Goal: Browse casually: Explore the website without a specific task or goal

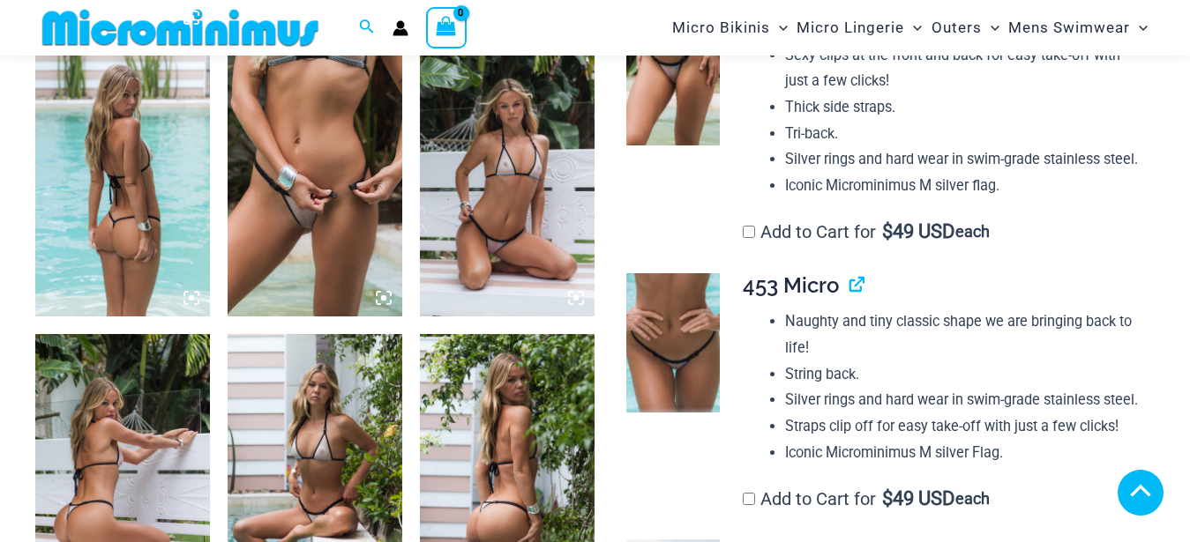
scroll to position [1244, 0]
click at [310, 143] on img at bounding box center [315, 185] width 175 height 262
click at [308, 161] on div at bounding box center [595, 271] width 1190 height 542
click at [309, 161] on div at bounding box center [595, 271] width 1190 height 542
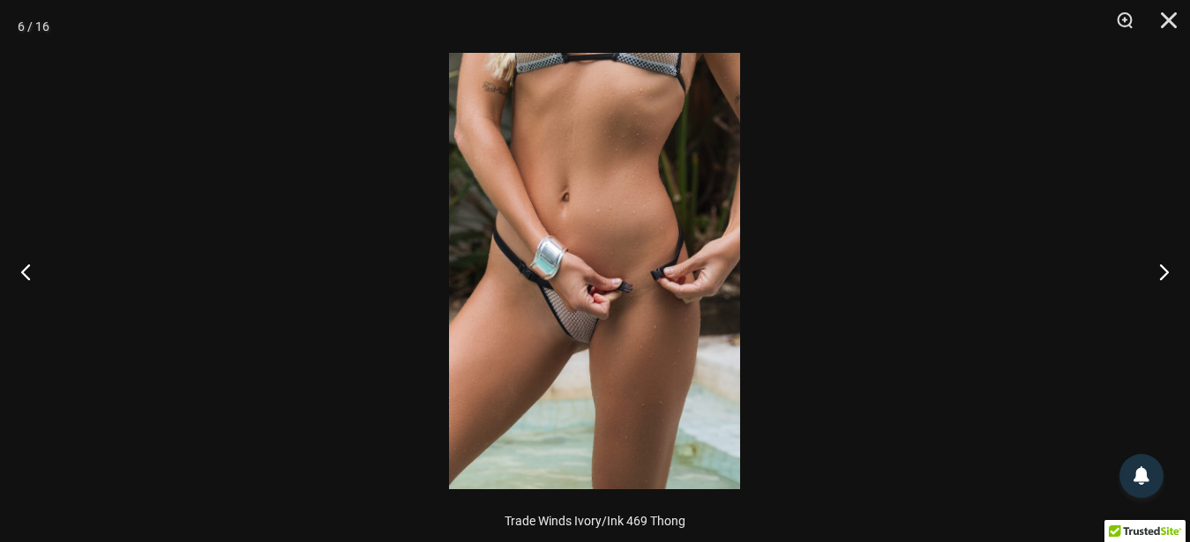
click at [631, 271] on img at bounding box center [594, 271] width 291 height 437
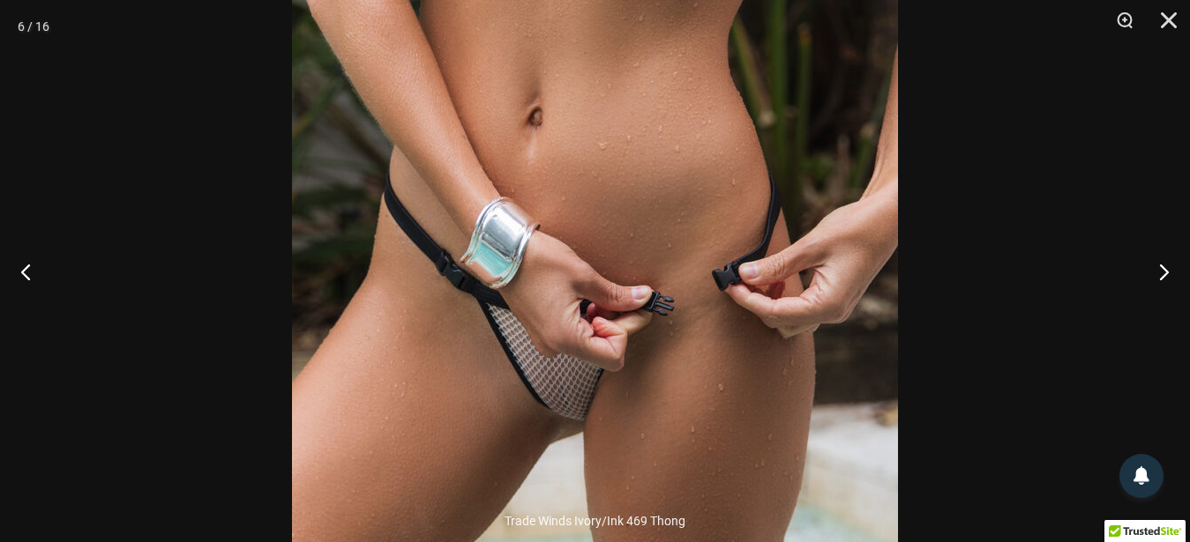
click at [667, 266] on img at bounding box center [595, 271] width 606 height 908
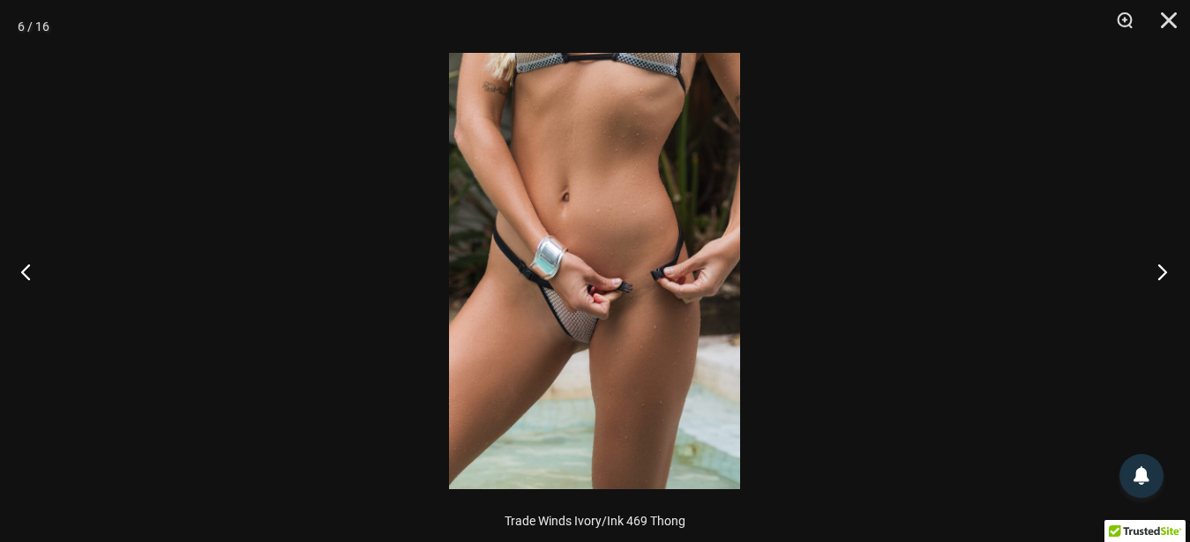
click at [1160, 274] on button "Next" at bounding box center [1157, 272] width 66 height 88
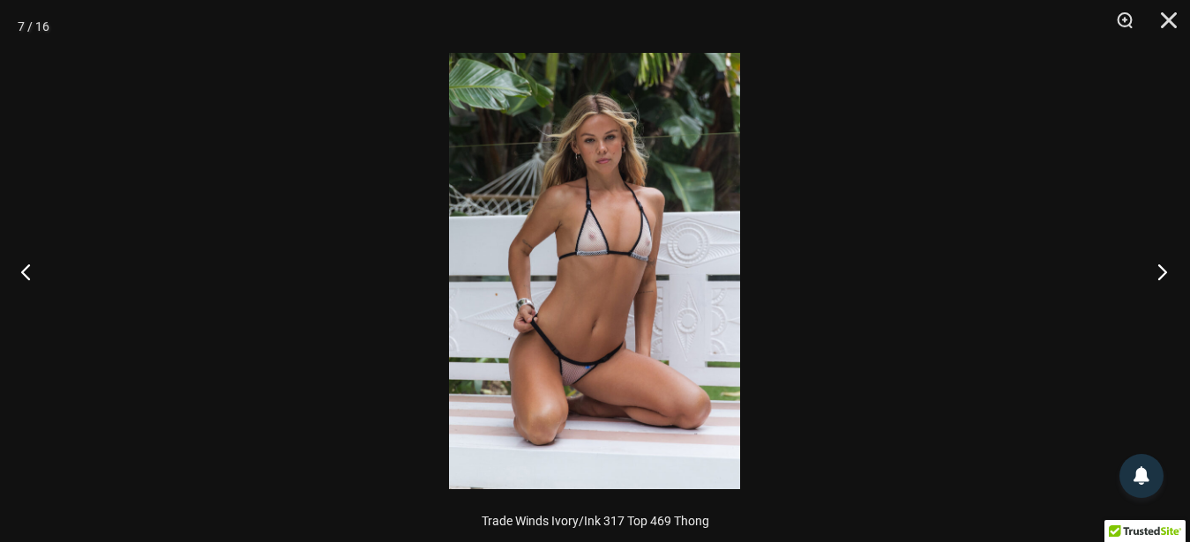
click at [1160, 274] on button "Next" at bounding box center [1157, 272] width 66 height 88
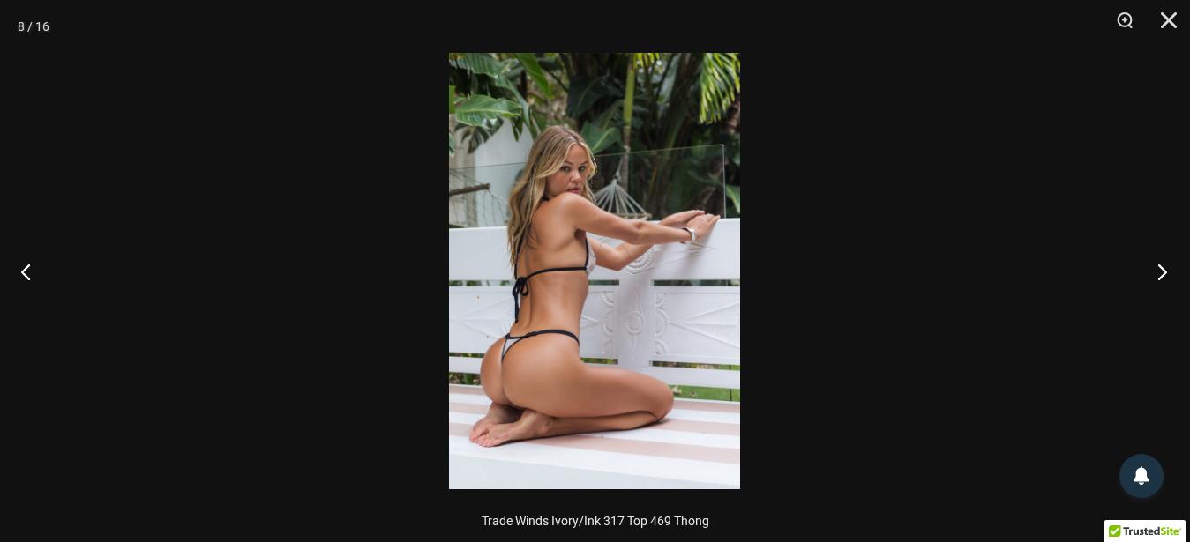
click at [1160, 274] on button "Next" at bounding box center [1157, 272] width 66 height 88
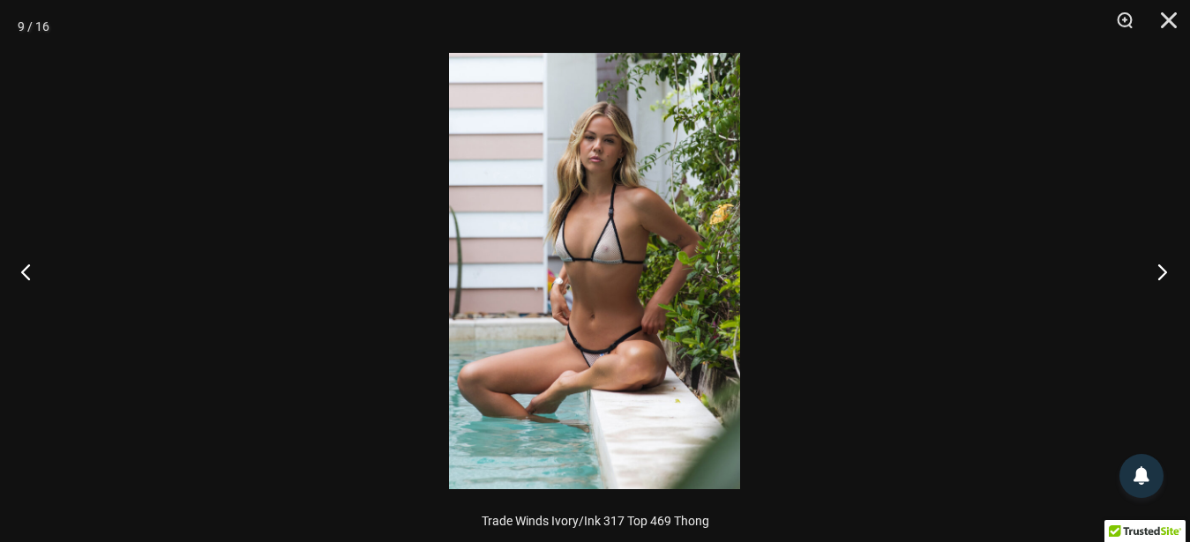
click at [1160, 275] on button "Next" at bounding box center [1157, 272] width 66 height 88
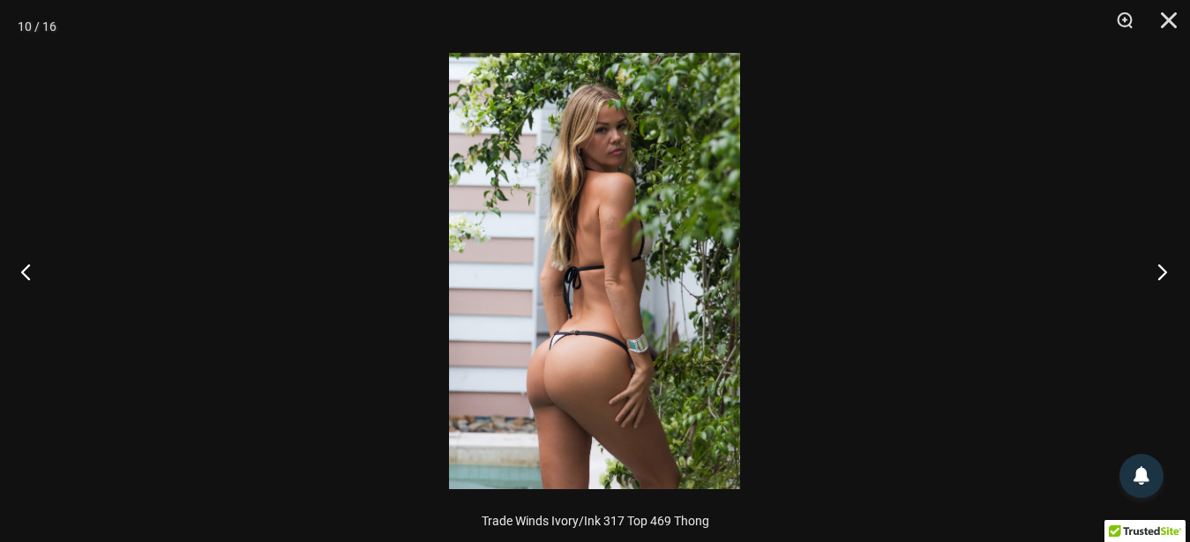
click at [1160, 276] on button "Next" at bounding box center [1157, 272] width 66 height 88
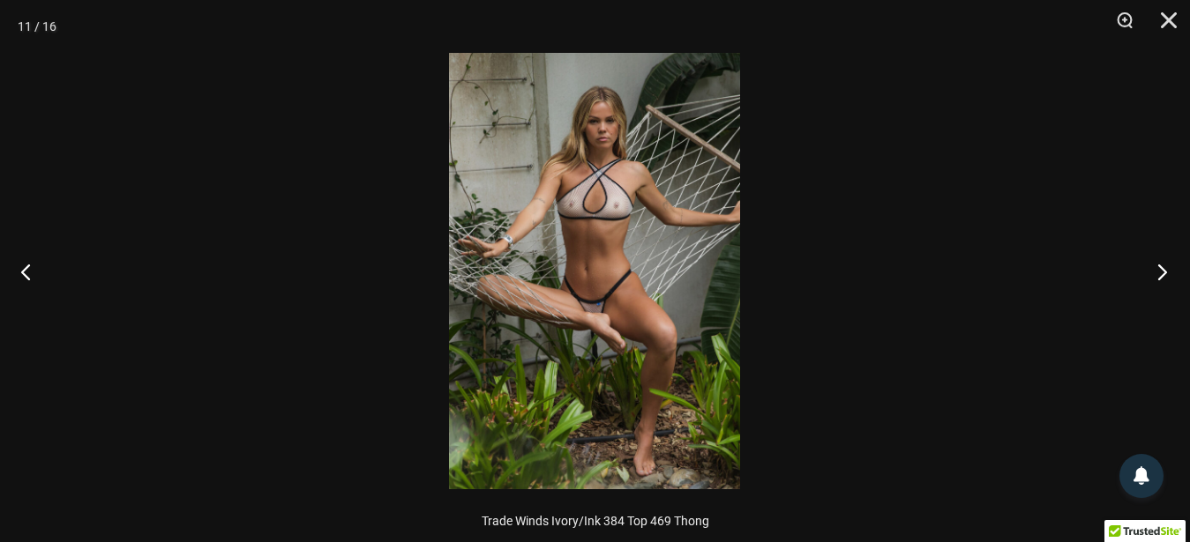
click at [1160, 275] on button "Next" at bounding box center [1157, 272] width 66 height 88
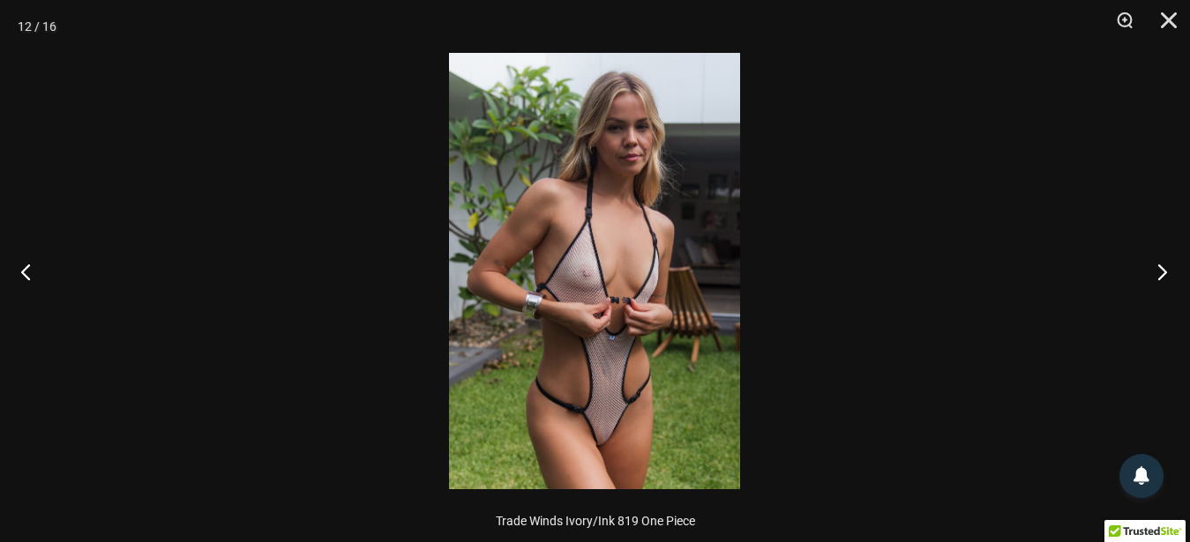
click at [1160, 275] on button "Next" at bounding box center [1157, 272] width 66 height 88
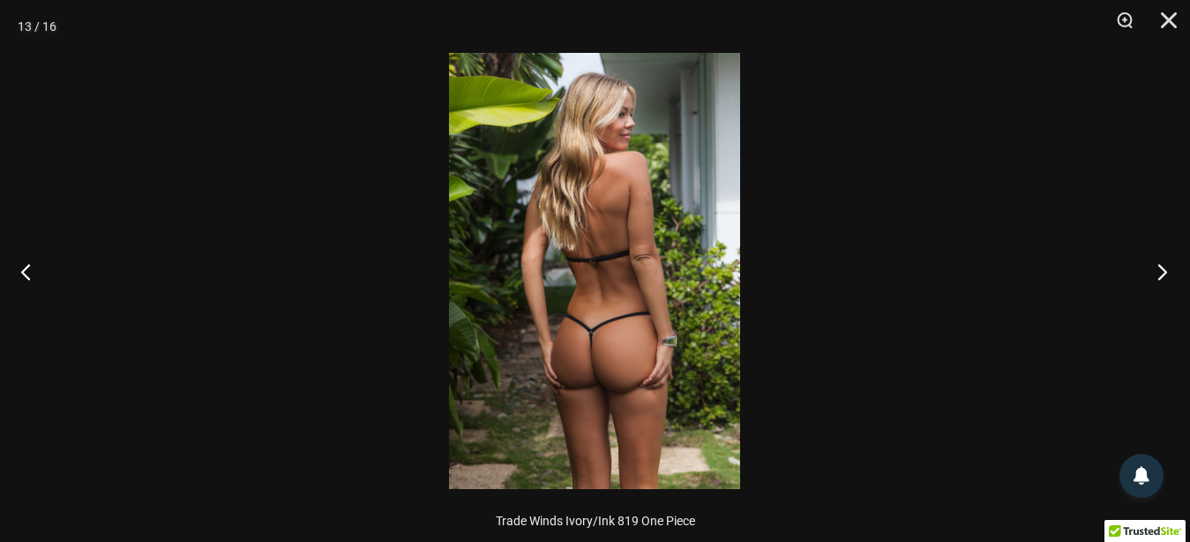
click at [1160, 275] on button "Next" at bounding box center [1157, 272] width 66 height 88
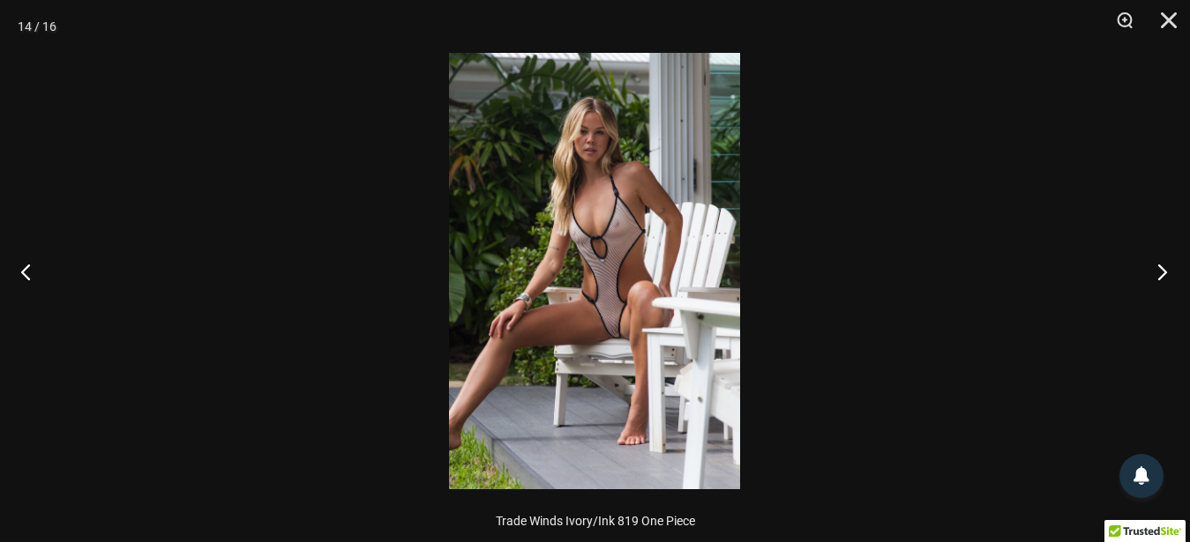
click at [1160, 276] on button "Next" at bounding box center [1157, 272] width 66 height 88
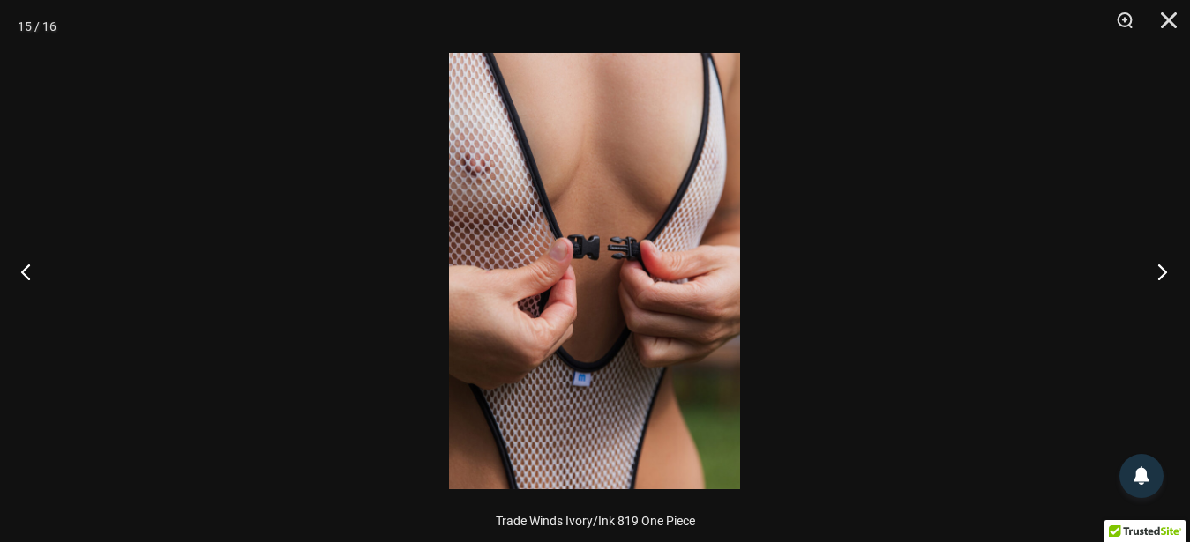
click at [1160, 275] on button "Next" at bounding box center [1157, 272] width 66 height 88
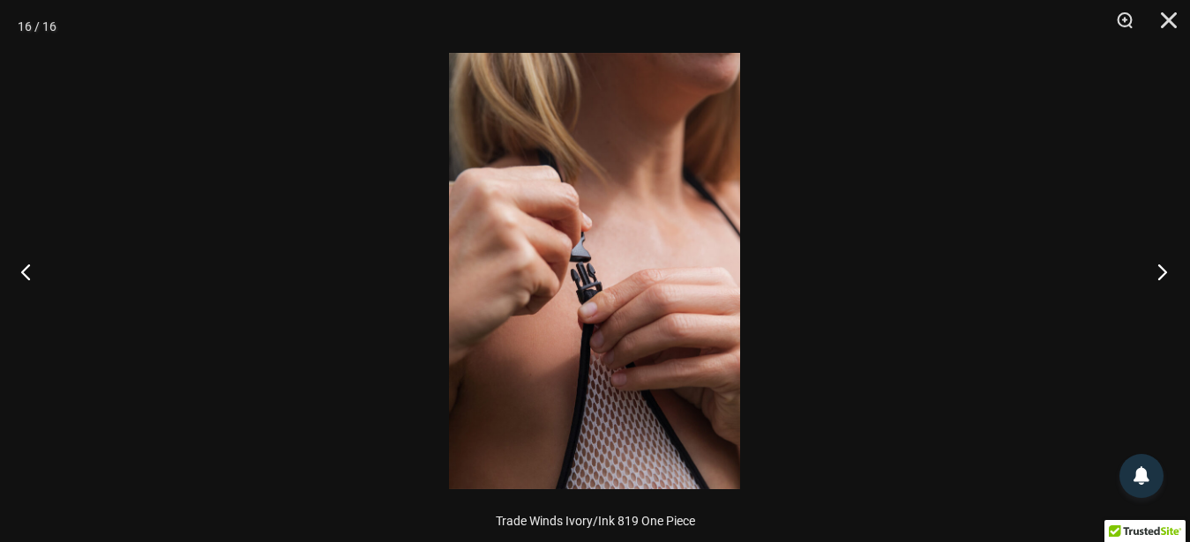
click at [1159, 276] on button "Next" at bounding box center [1157, 272] width 66 height 88
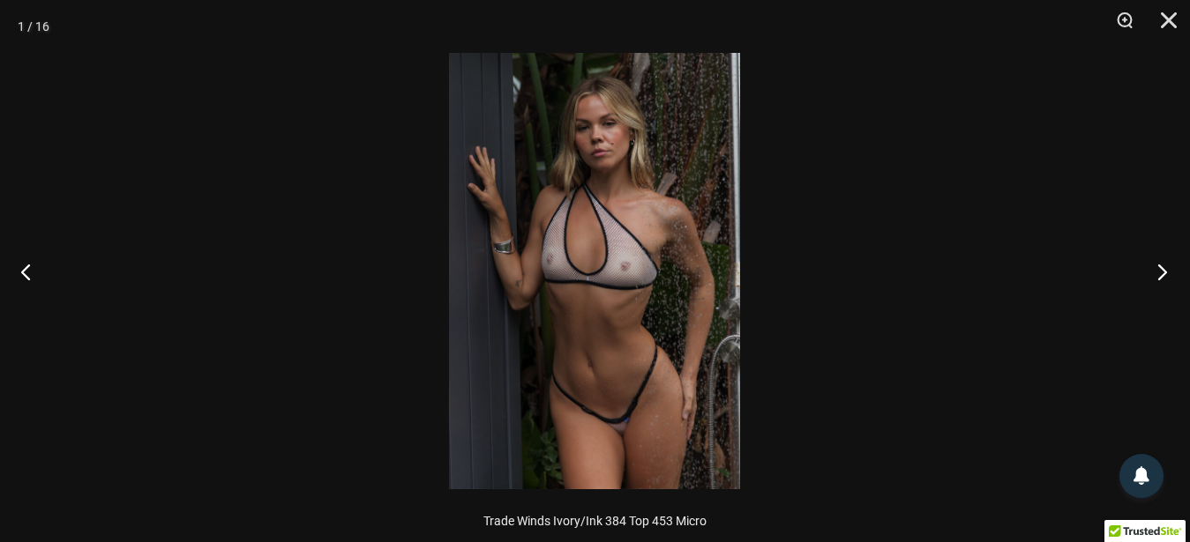
click at [1159, 276] on button "Next" at bounding box center [1157, 272] width 66 height 88
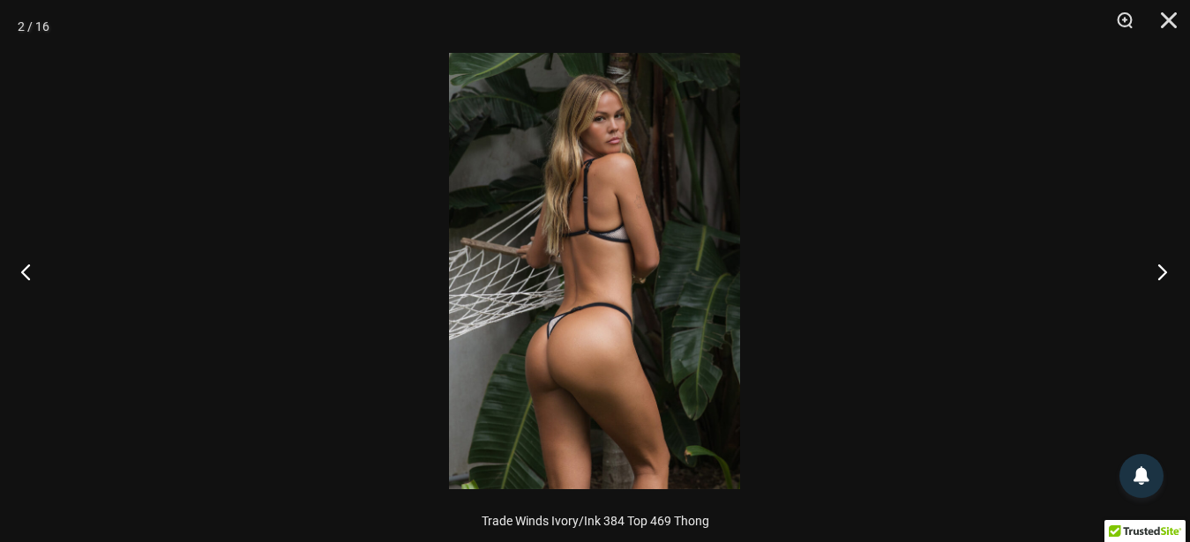
click at [1155, 275] on button "Next" at bounding box center [1157, 272] width 66 height 88
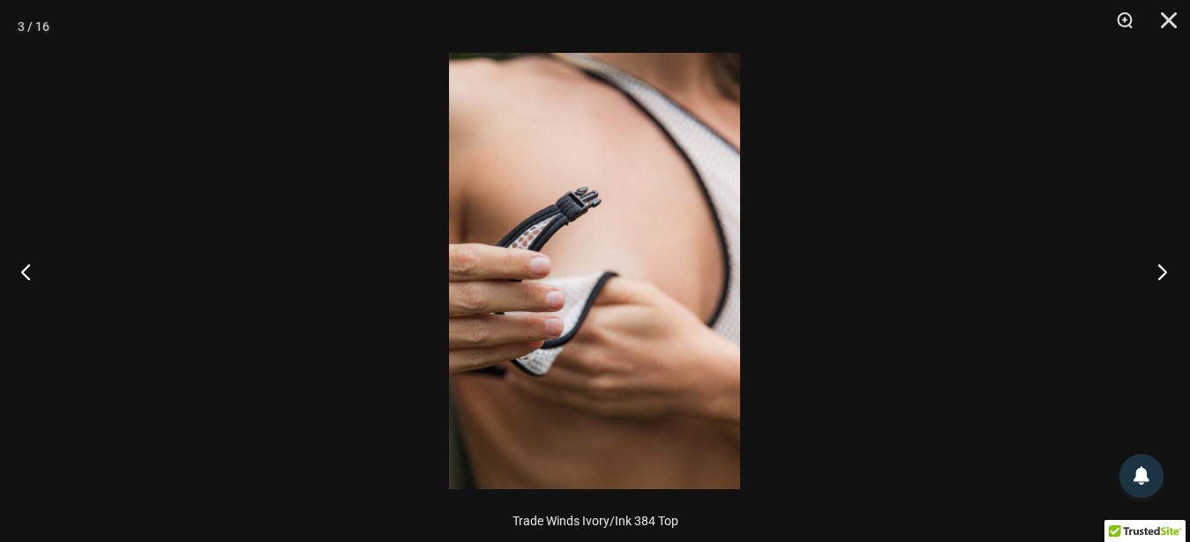
click at [1155, 275] on button "Next" at bounding box center [1157, 272] width 66 height 88
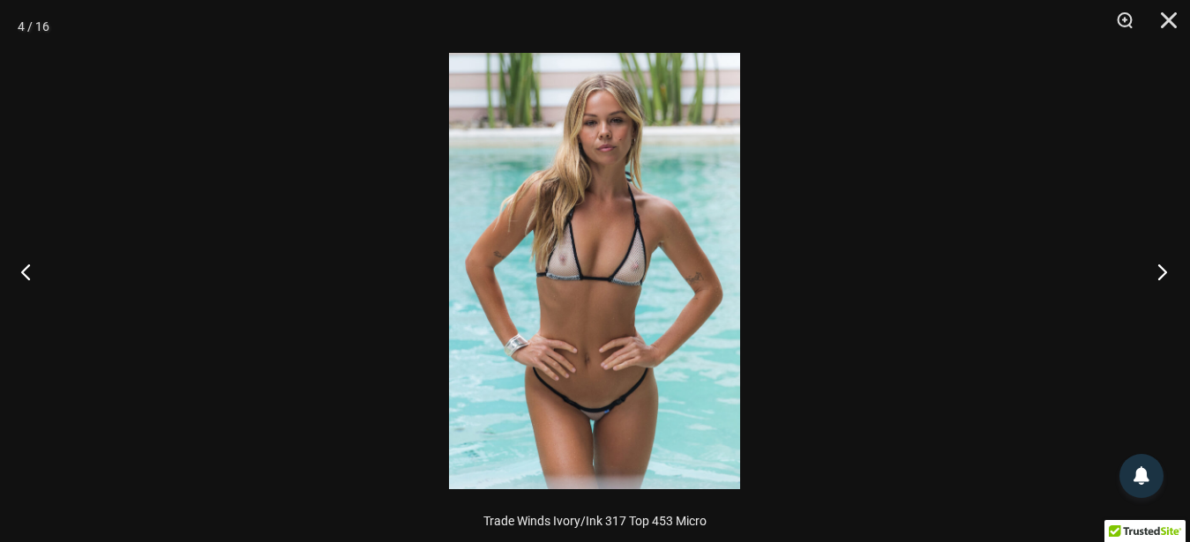
click at [1155, 275] on button "Next" at bounding box center [1157, 272] width 66 height 88
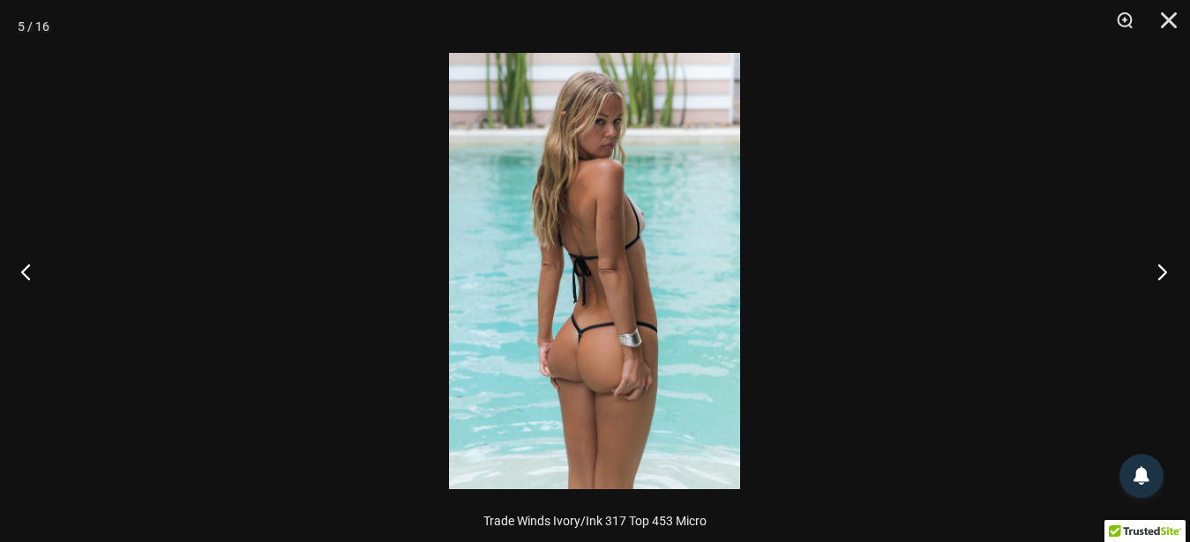
click at [1155, 275] on button "Next" at bounding box center [1157, 272] width 66 height 88
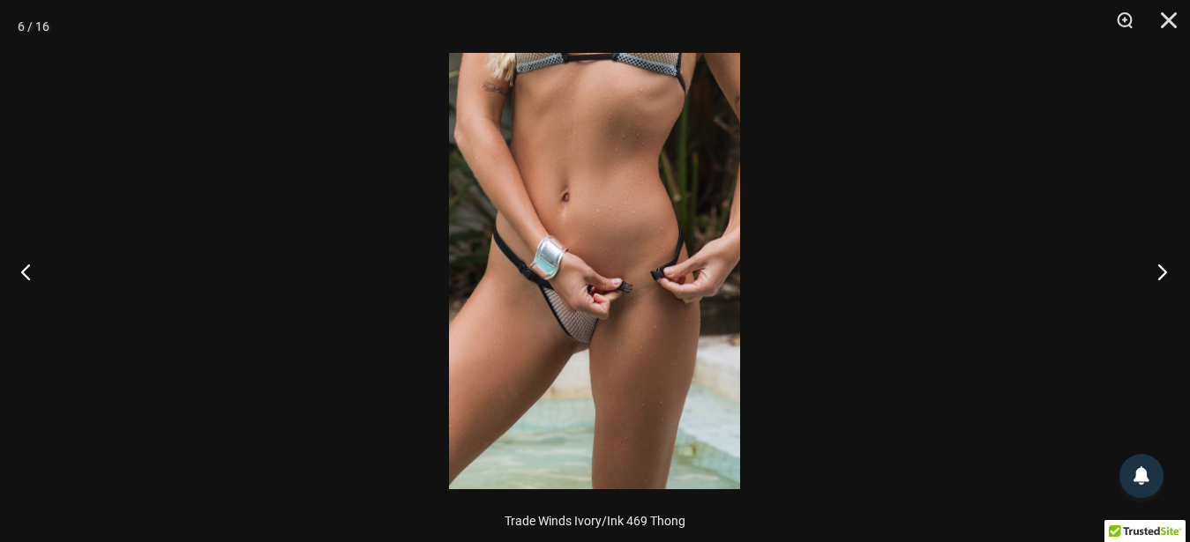
click at [1169, 277] on button "Next" at bounding box center [1157, 272] width 66 height 88
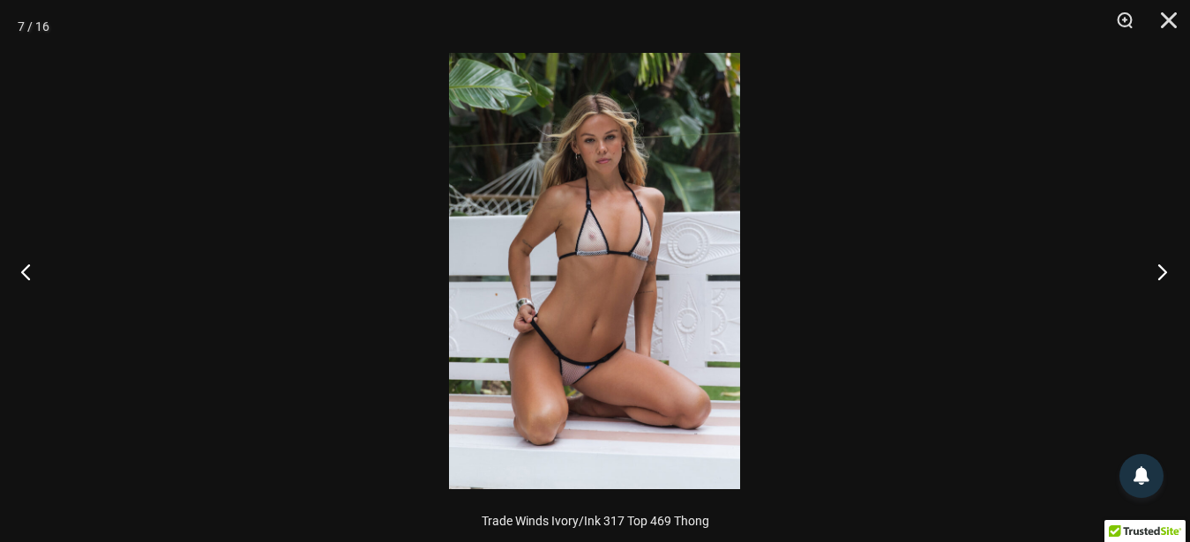
click at [1169, 277] on button "Next" at bounding box center [1157, 272] width 66 height 88
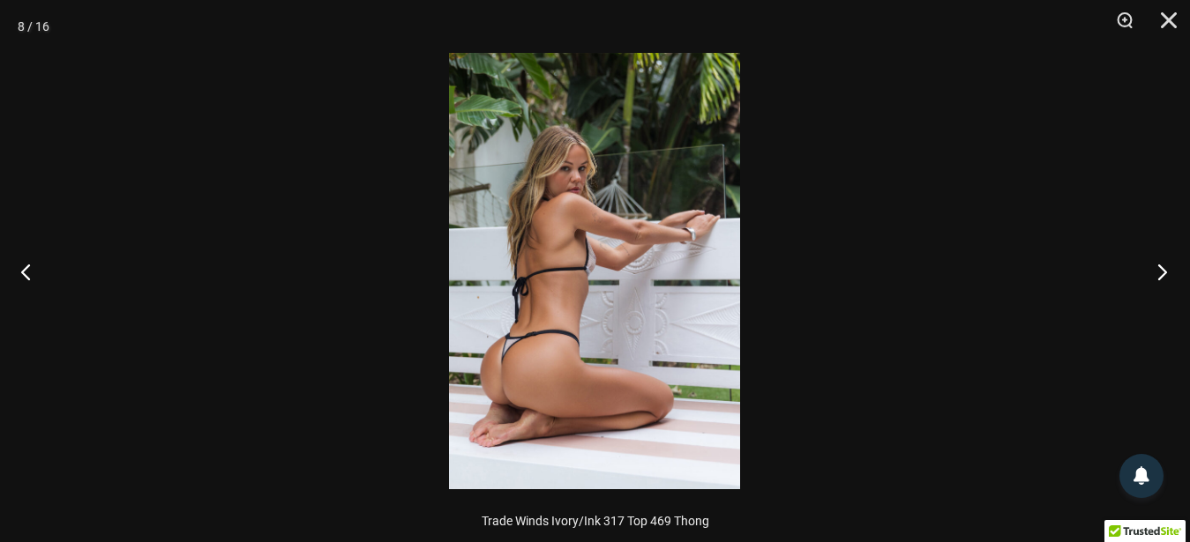
click at [1169, 278] on button "Next" at bounding box center [1157, 272] width 66 height 88
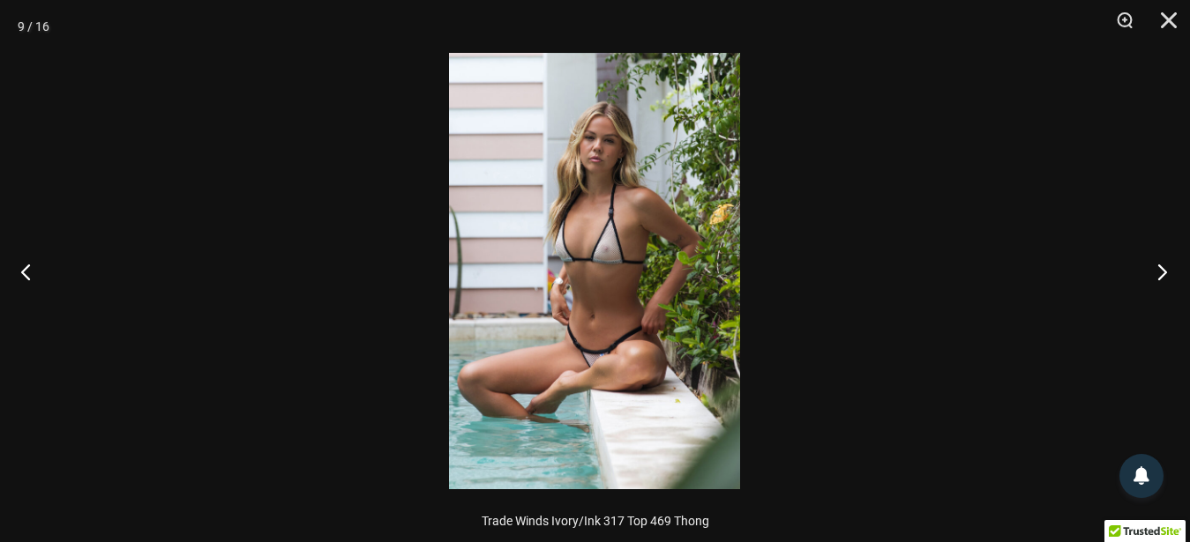
click at [1169, 278] on button "Next" at bounding box center [1157, 272] width 66 height 88
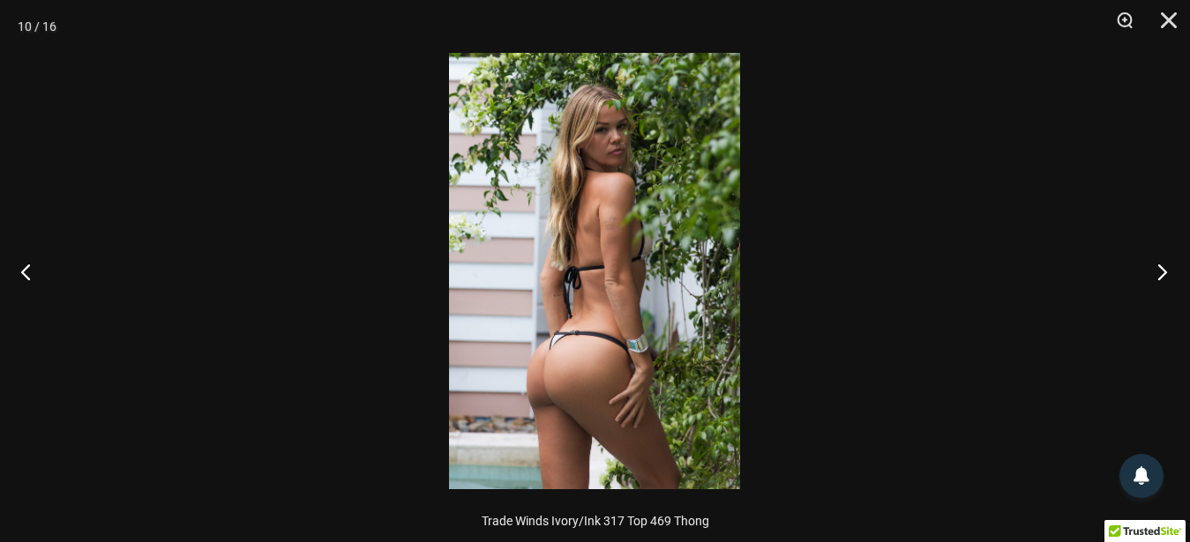
click at [1169, 278] on button "Next" at bounding box center [1157, 272] width 66 height 88
